Goal: Find specific page/section: Find specific page/section

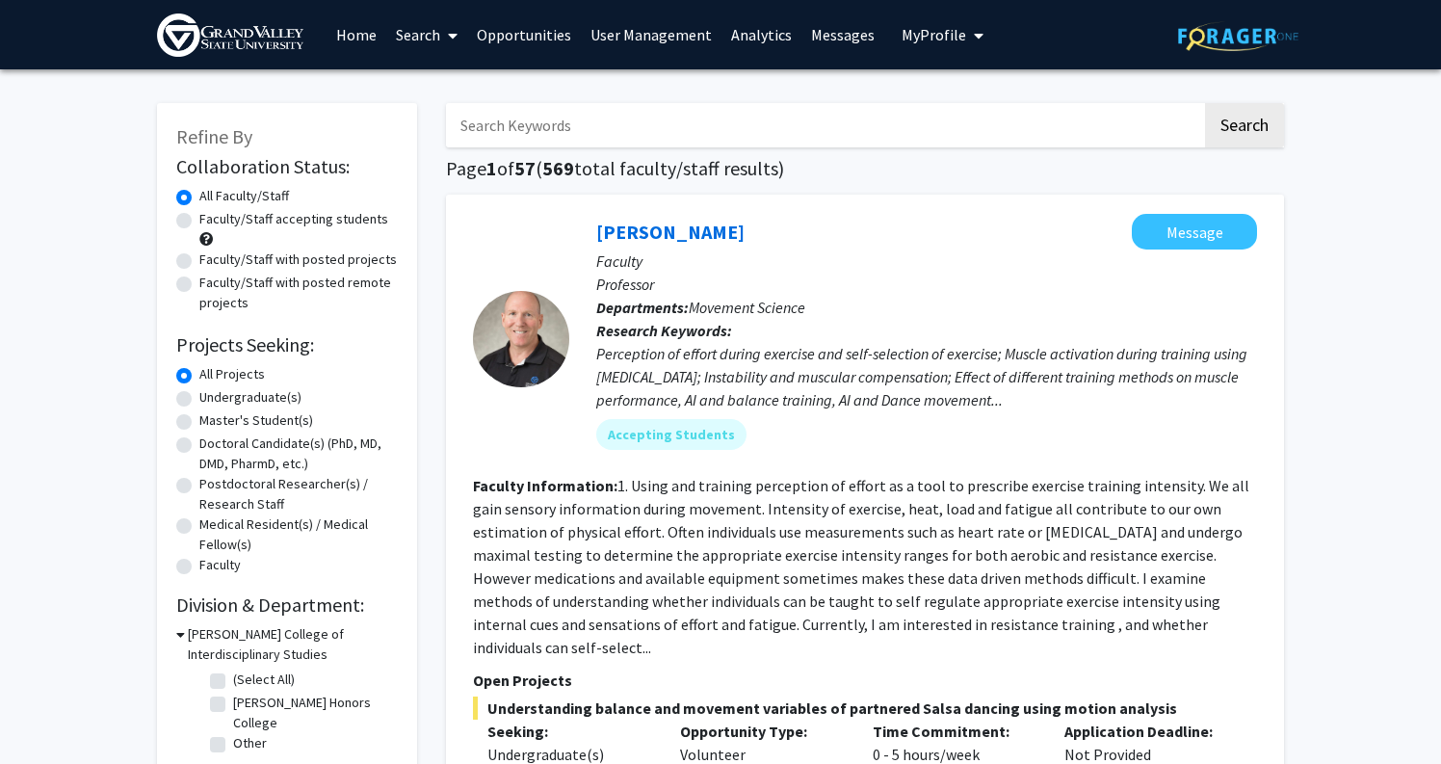
click at [899, 128] on input "Search Keywords" at bounding box center [824, 125] width 756 height 44
type input "dek"
click at [1244, 128] on button "Search" at bounding box center [1244, 125] width 79 height 44
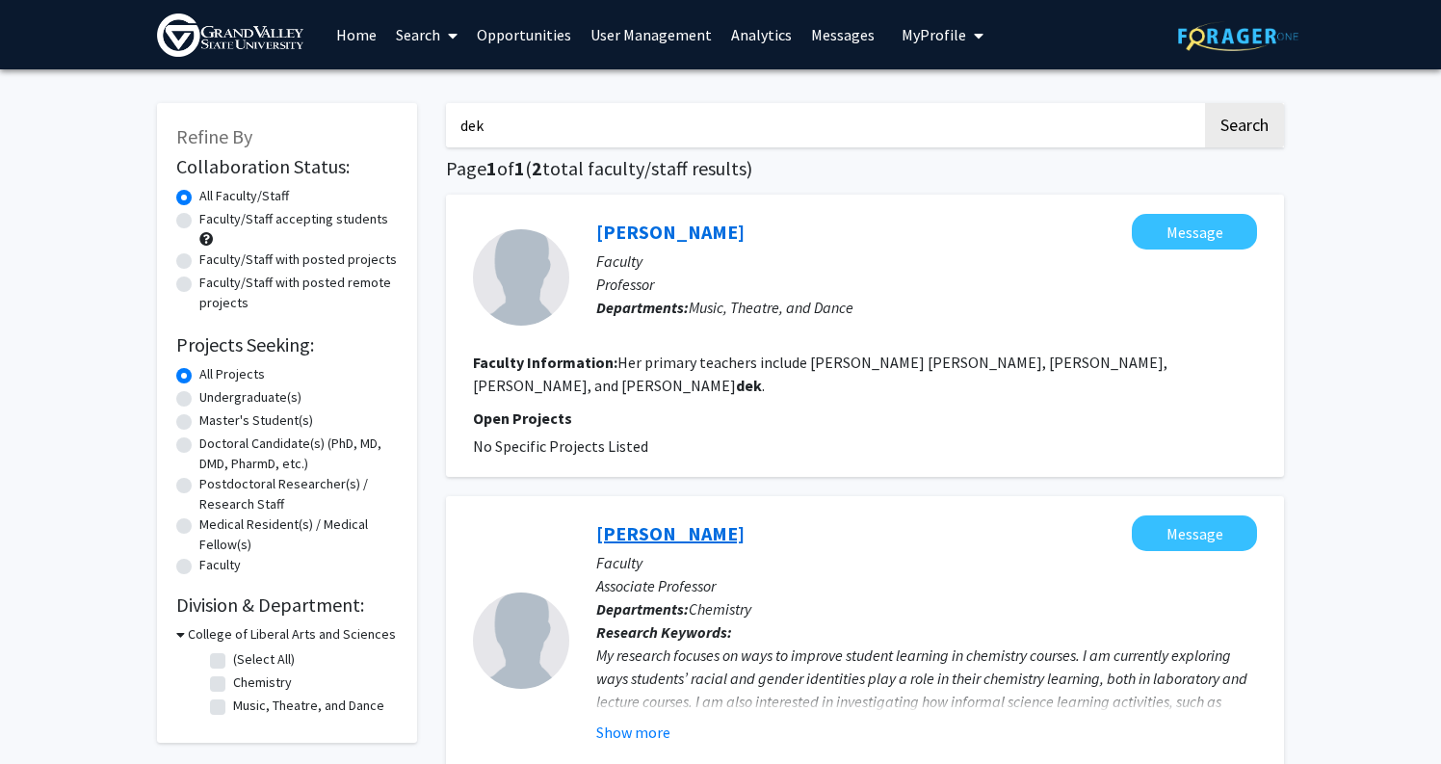
click at [691, 521] on link "[PERSON_NAME]" at bounding box center [670, 533] width 148 height 24
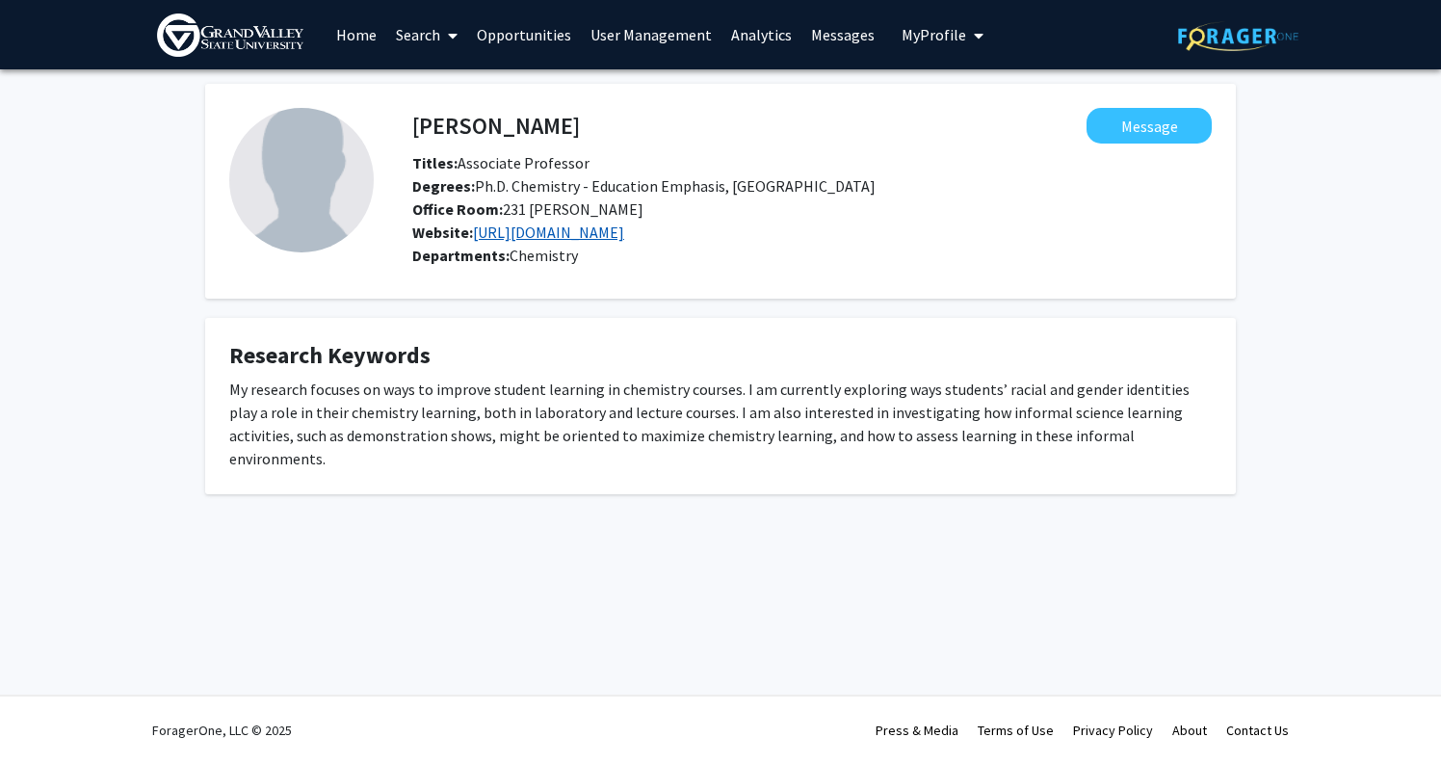
click at [624, 235] on link "[URL][DOMAIN_NAME]" at bounding box center [548, 232] width 151 height 19
click at [345, 34] on link "Home" at bounding box center [357, 34] width 60 height 67
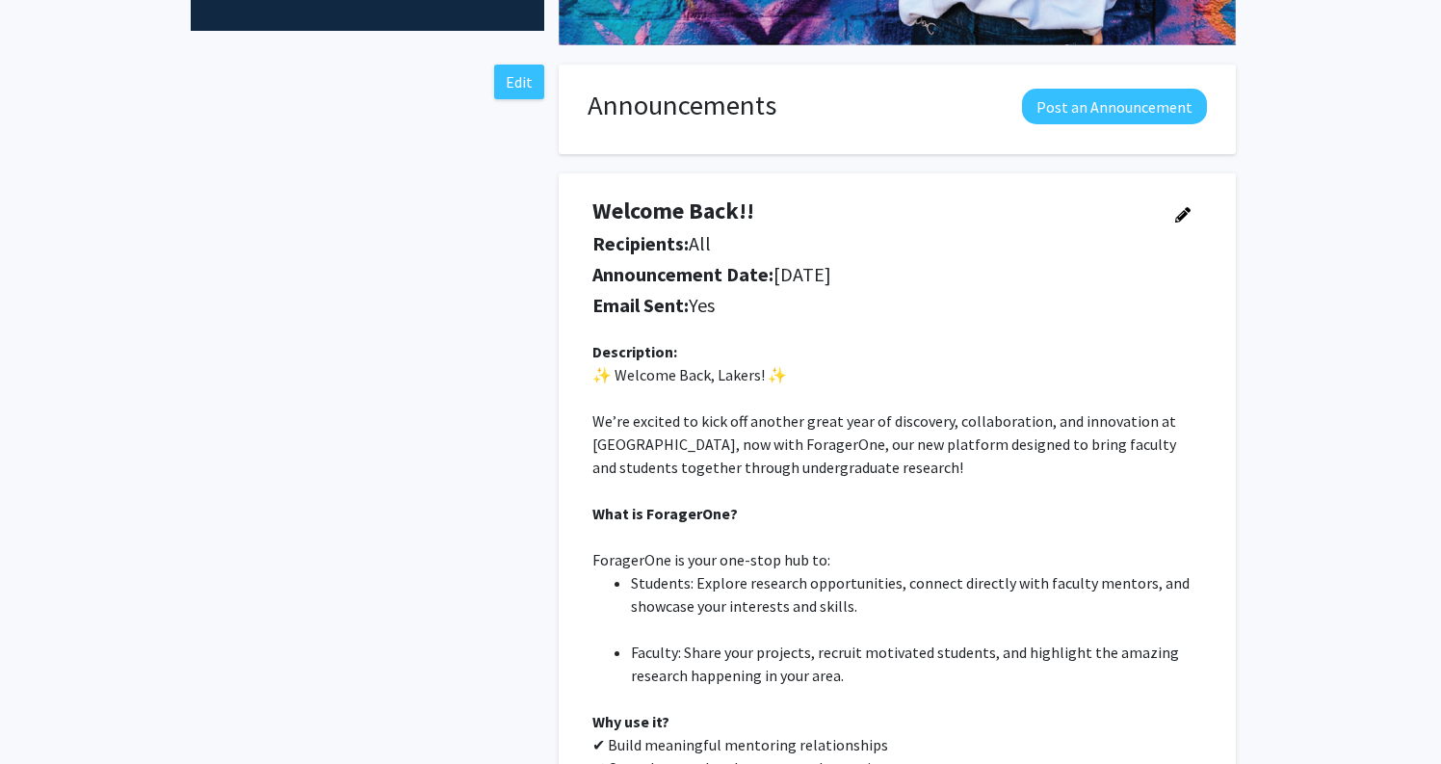
scroll to position [484, 0]
